Goal: Task Accomplishment & Management: Manage account settings

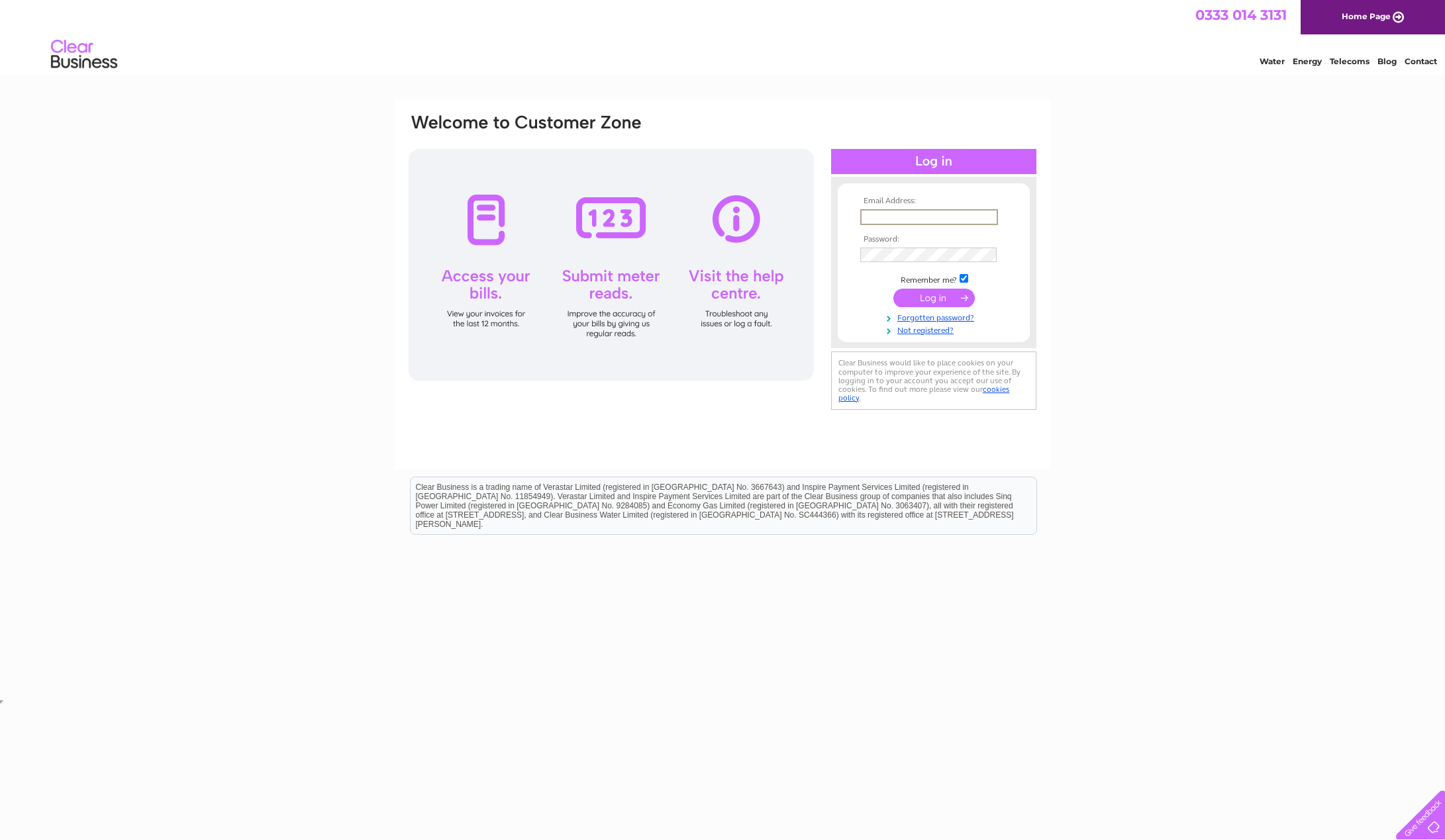
click at [939, 213] on input "text" at bounding box center [929, 218] width 137 height 16
type input "hello@caddiemarketing.co.uk"
click at [941, 296] on input "submit" at bounding box center [934, 298] width 81 height 19
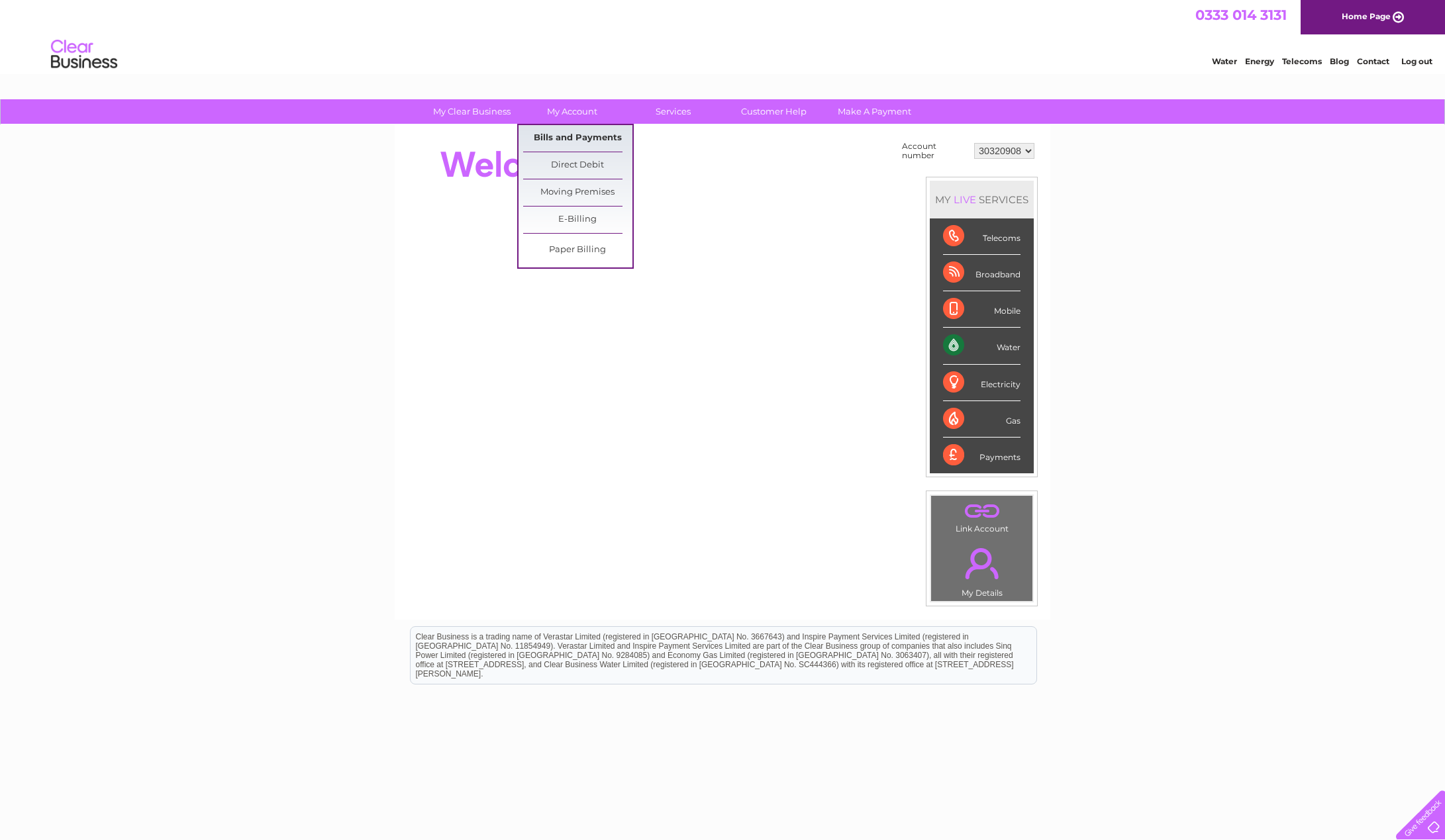
click at [578, 135] on link "Bills and Payments" at bounding box center [577, 138] width 109 height 26
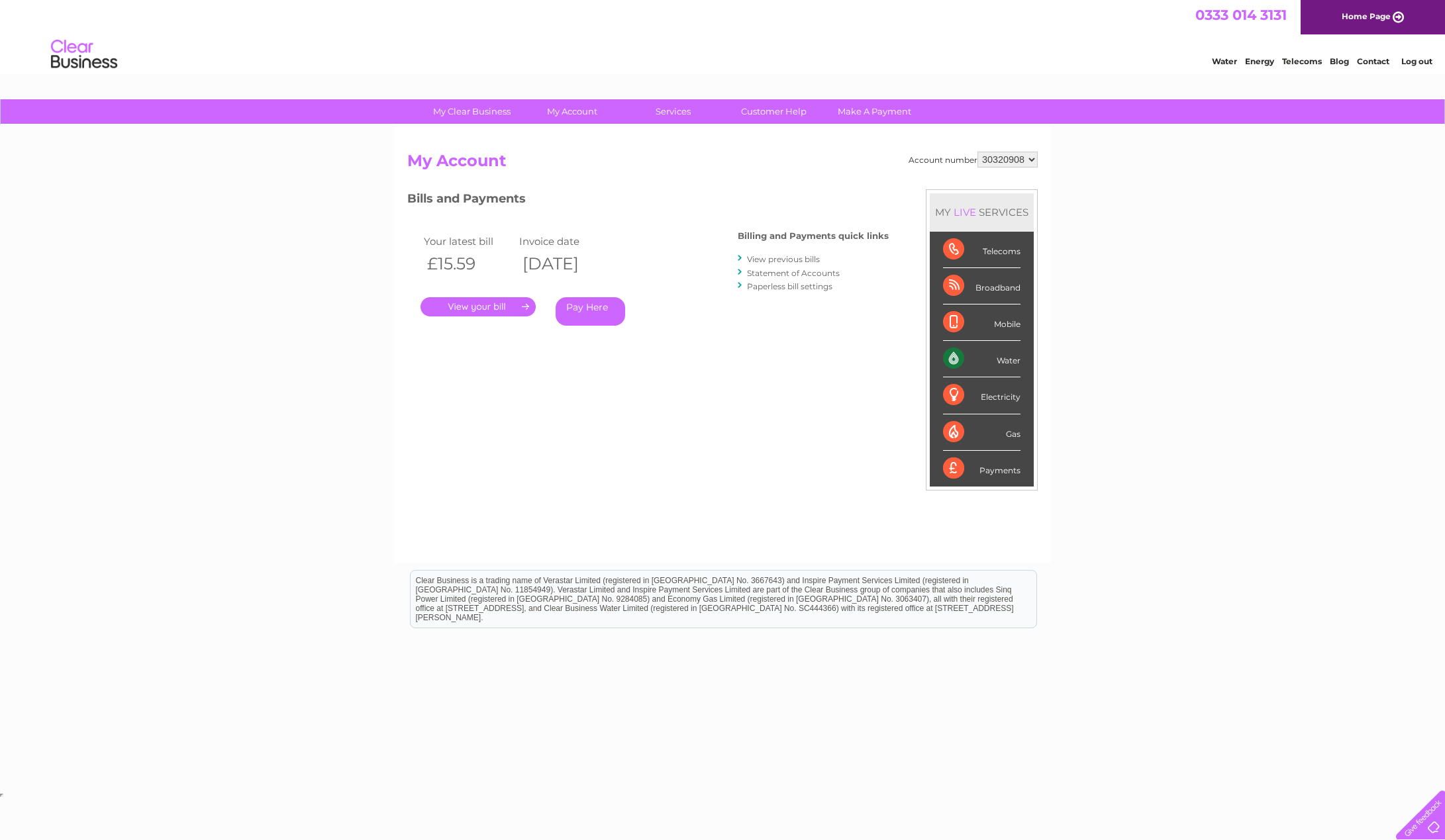
click at [802, 256] on link "View previous bills" at bounding box center [783, 258] width 73 height 10
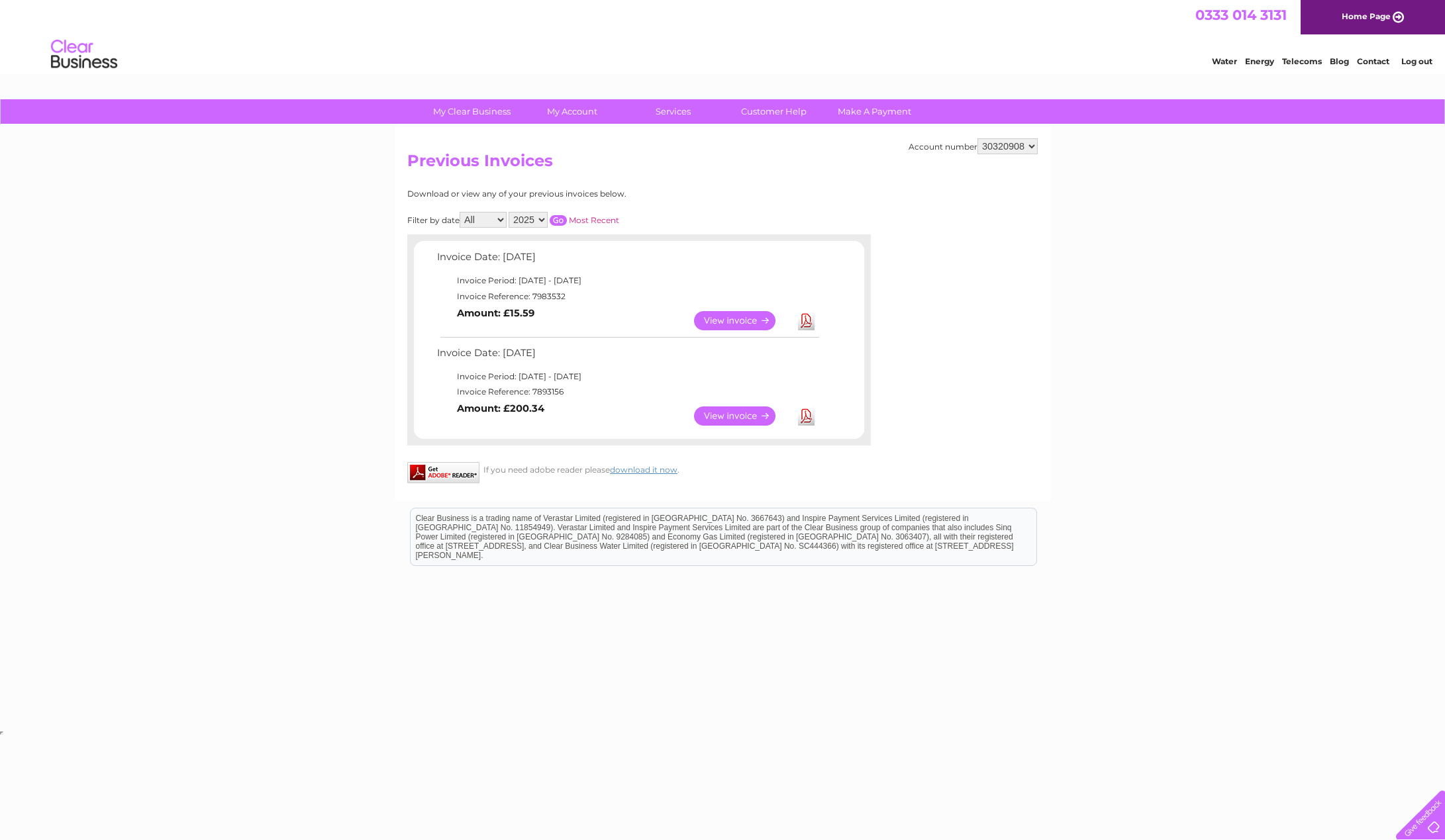
click at [758, 312] on link "View" at bounding box center [743, 320] width 98 height 19
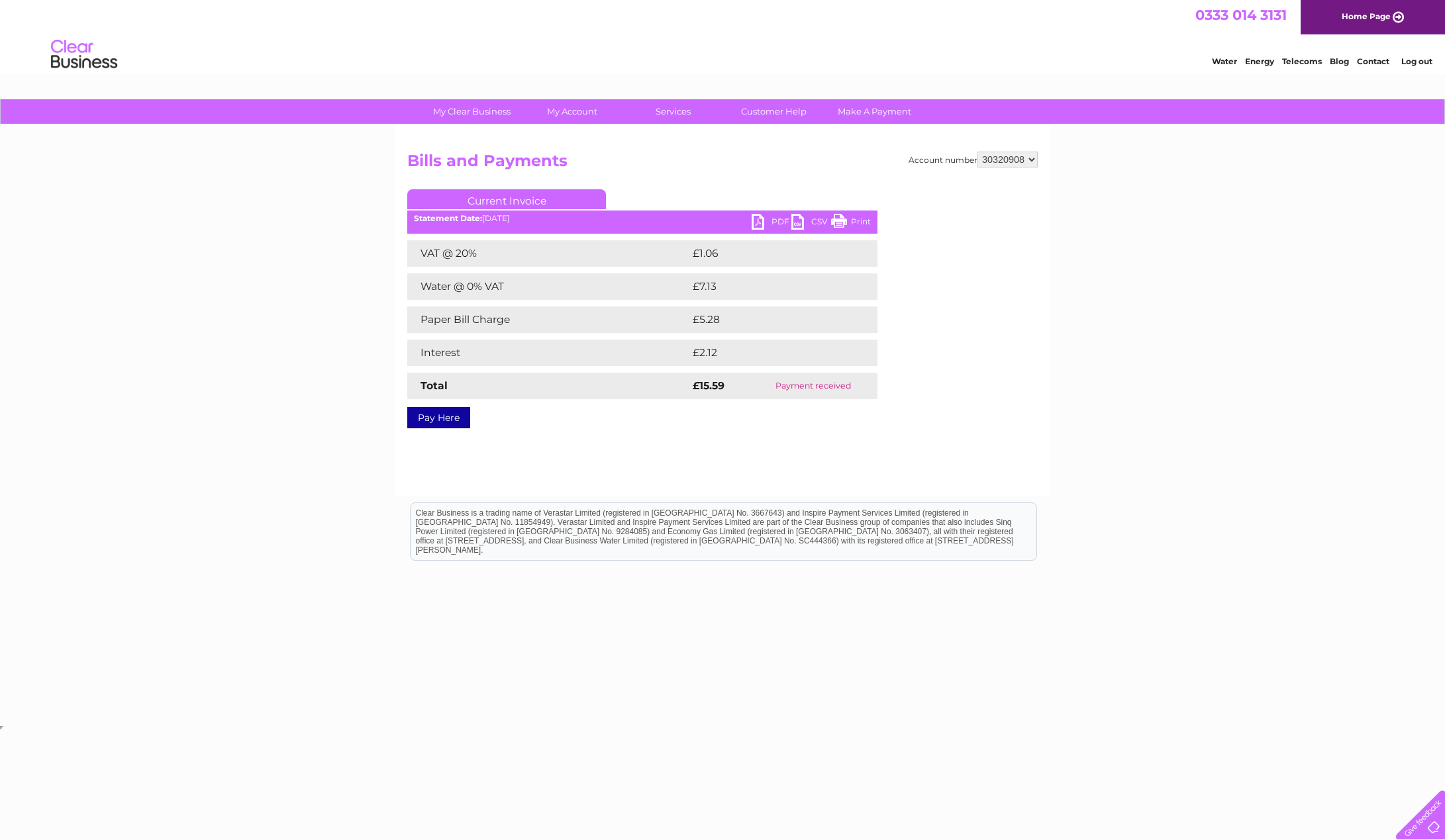
click at [769, 226] on link "PDF" at bounding box center [772, 223] width 40 height 19
